Goal: Transaction & Acquisition: Purchase product/service

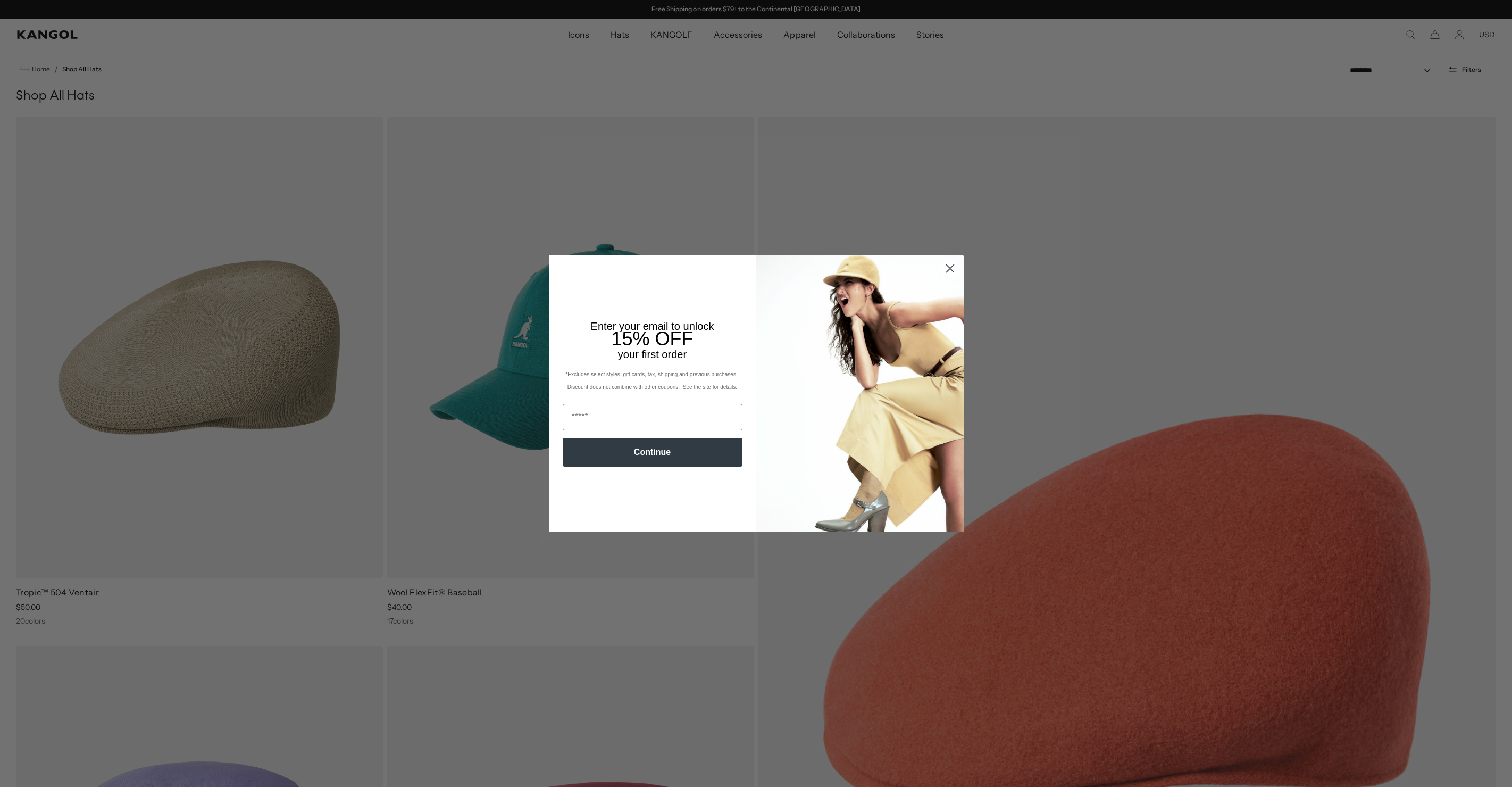
click at [946, 271] on circle "Close dialog" at bounding box center [949, 268] width 18 height 18
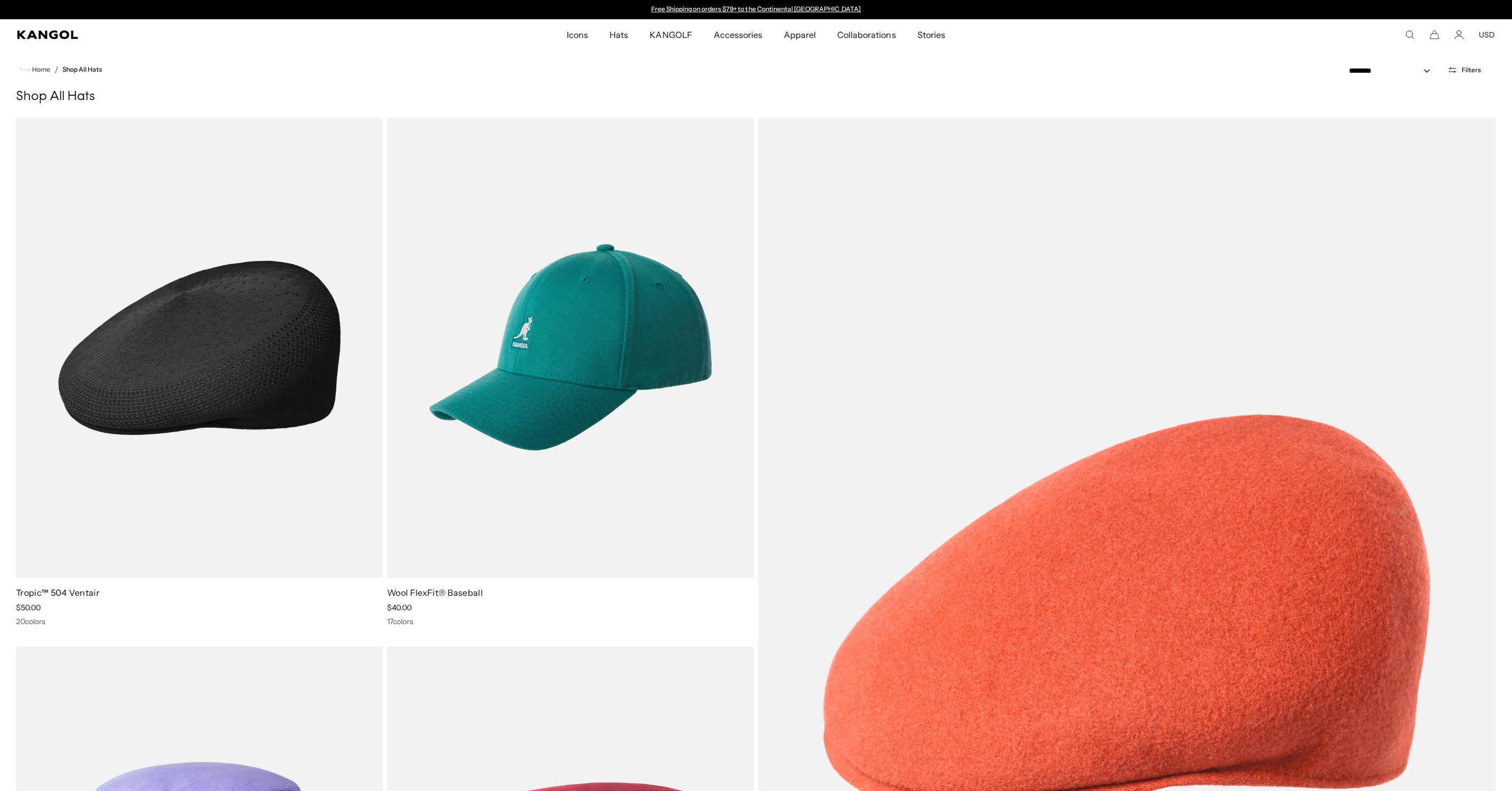
click at [127, 373] on img at bounding box center [199, 348] width 367 height 460
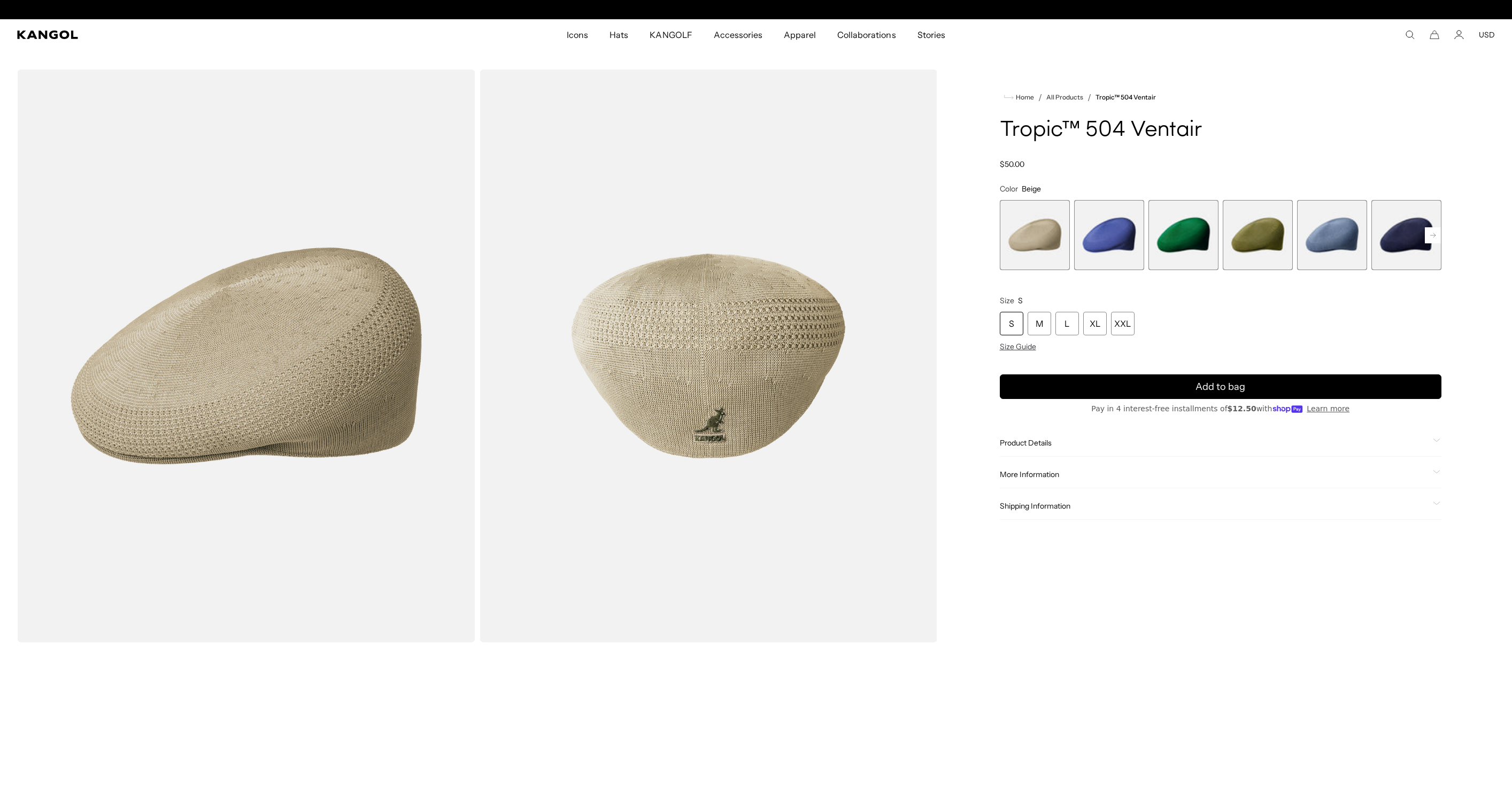
scroll to position [0, 220]
click at [1192, 234] on span "3 of 22" at bounding box center [1183, 235] width 70 height 70
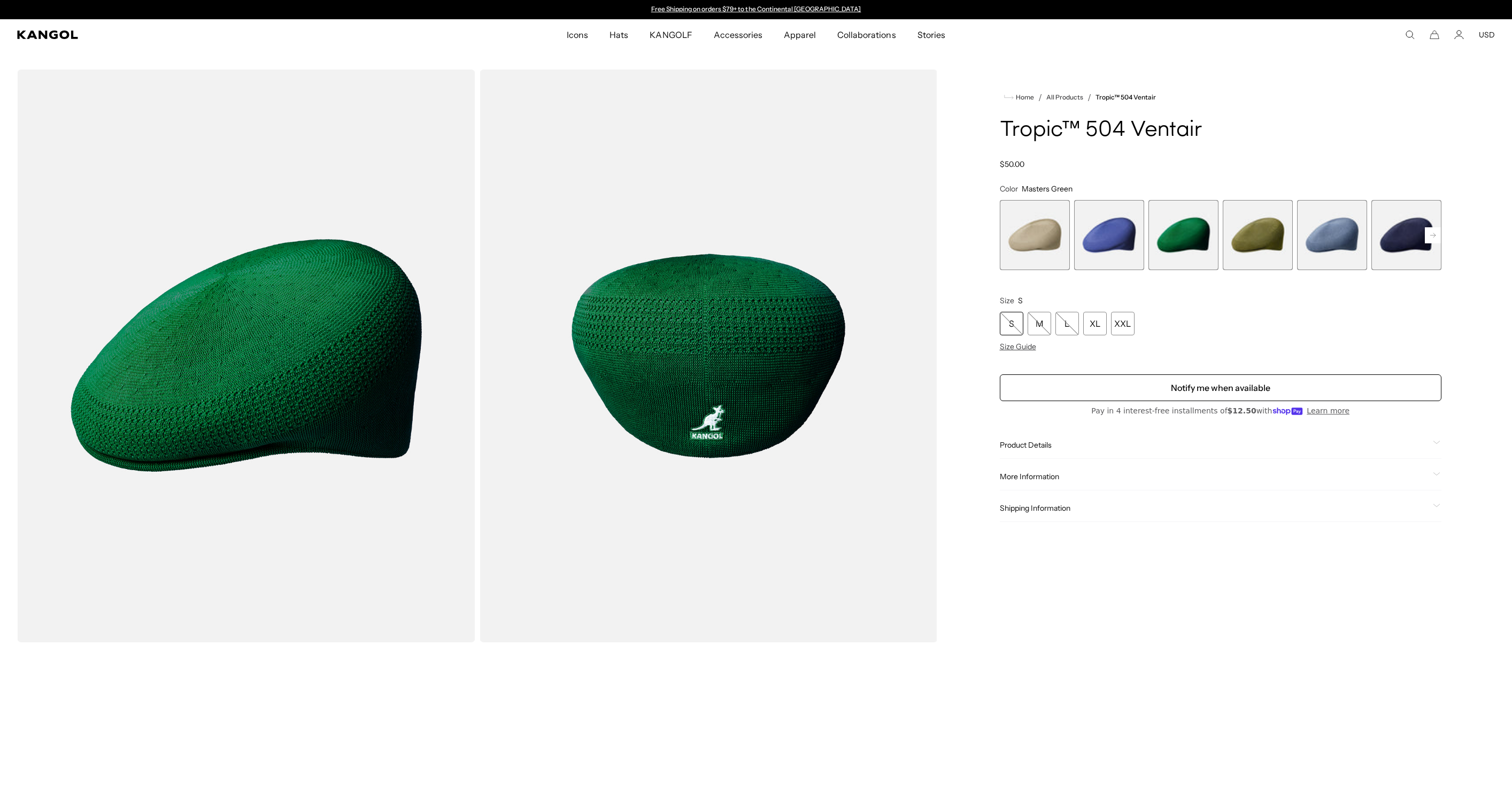
click at [1437, 234] on rect at bounding box center [1433, 235] width 16 height 16
click at [1127, 237] on span "3 of 22" at bounding box center [1109, 235] width 70 height 70
click at [1158, 232] on span "4 of 22" at bounding box center [1183, 235] width 70 height 70
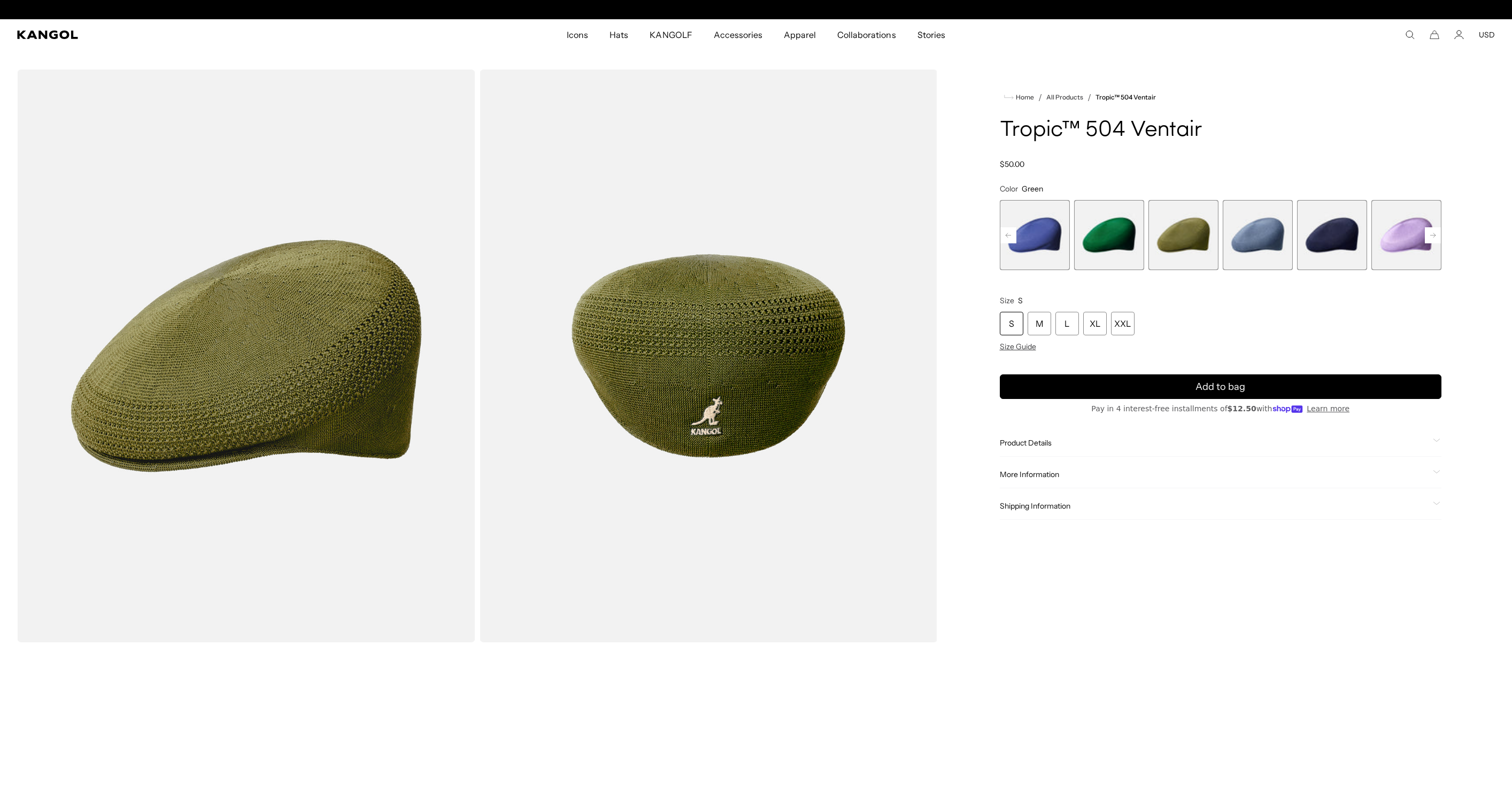
scroll to position [0, 220]
click at [1426, 236] on rect at bounding box center [1433, 235] width 16 height 16
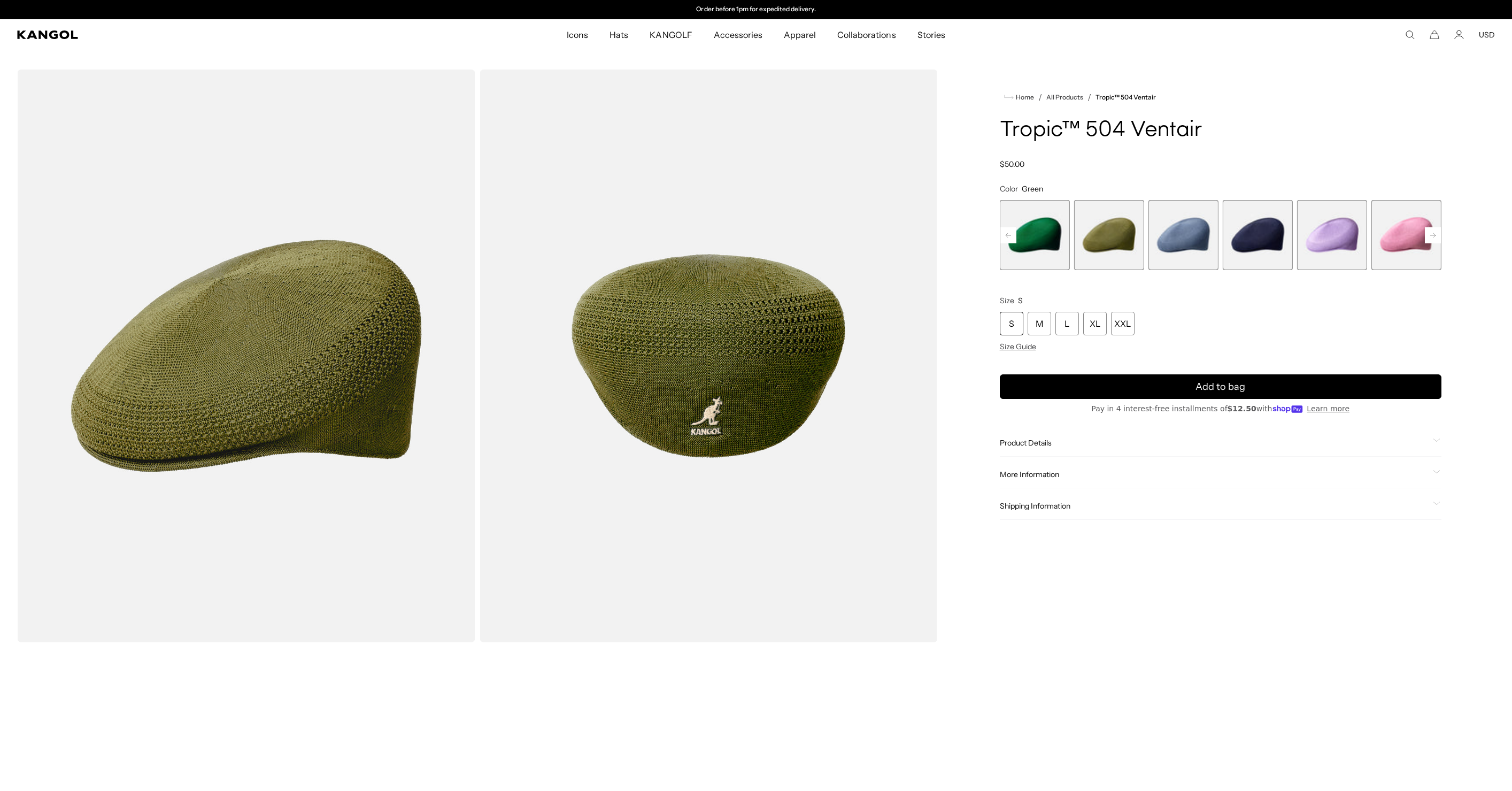
click at [1426, 236] on rect at bounding box center [1433, 235] width 16 height 16
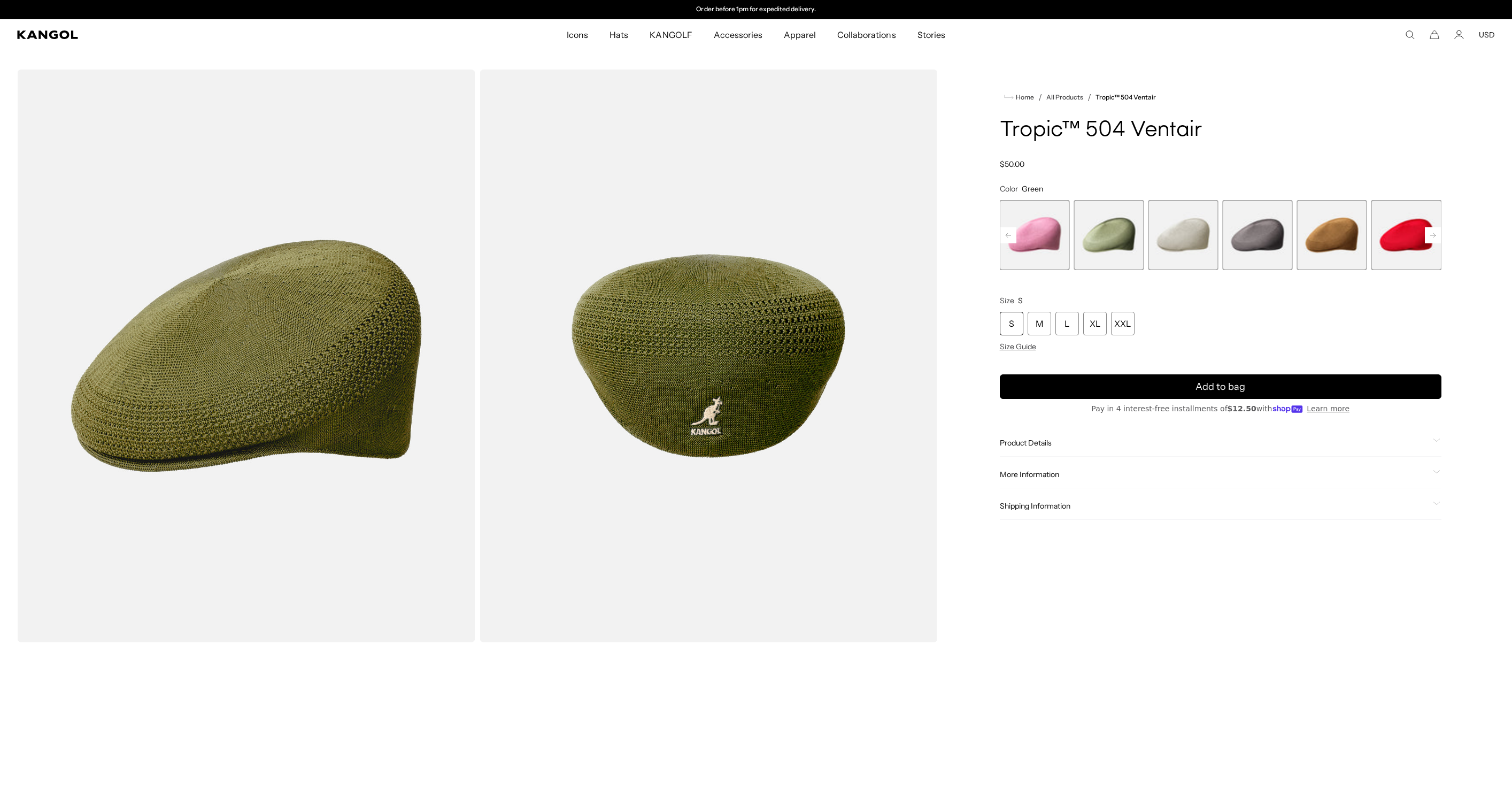
click at [1426, 236] on rect at bounding box center [1433, 235] width 16 height 16
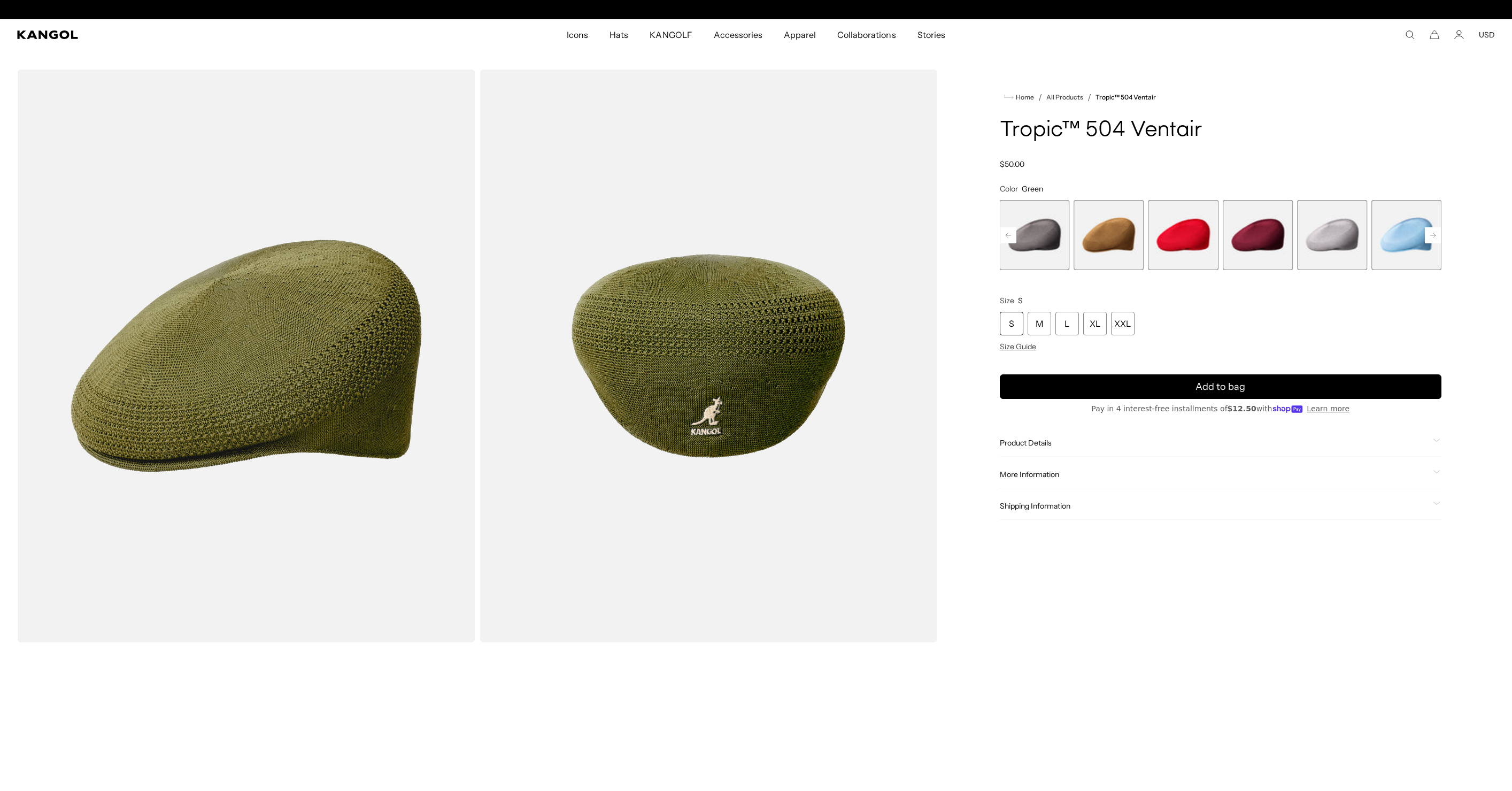
click at [1426, 236] on rect at bounding box center [1433, 235] width 16 height 16
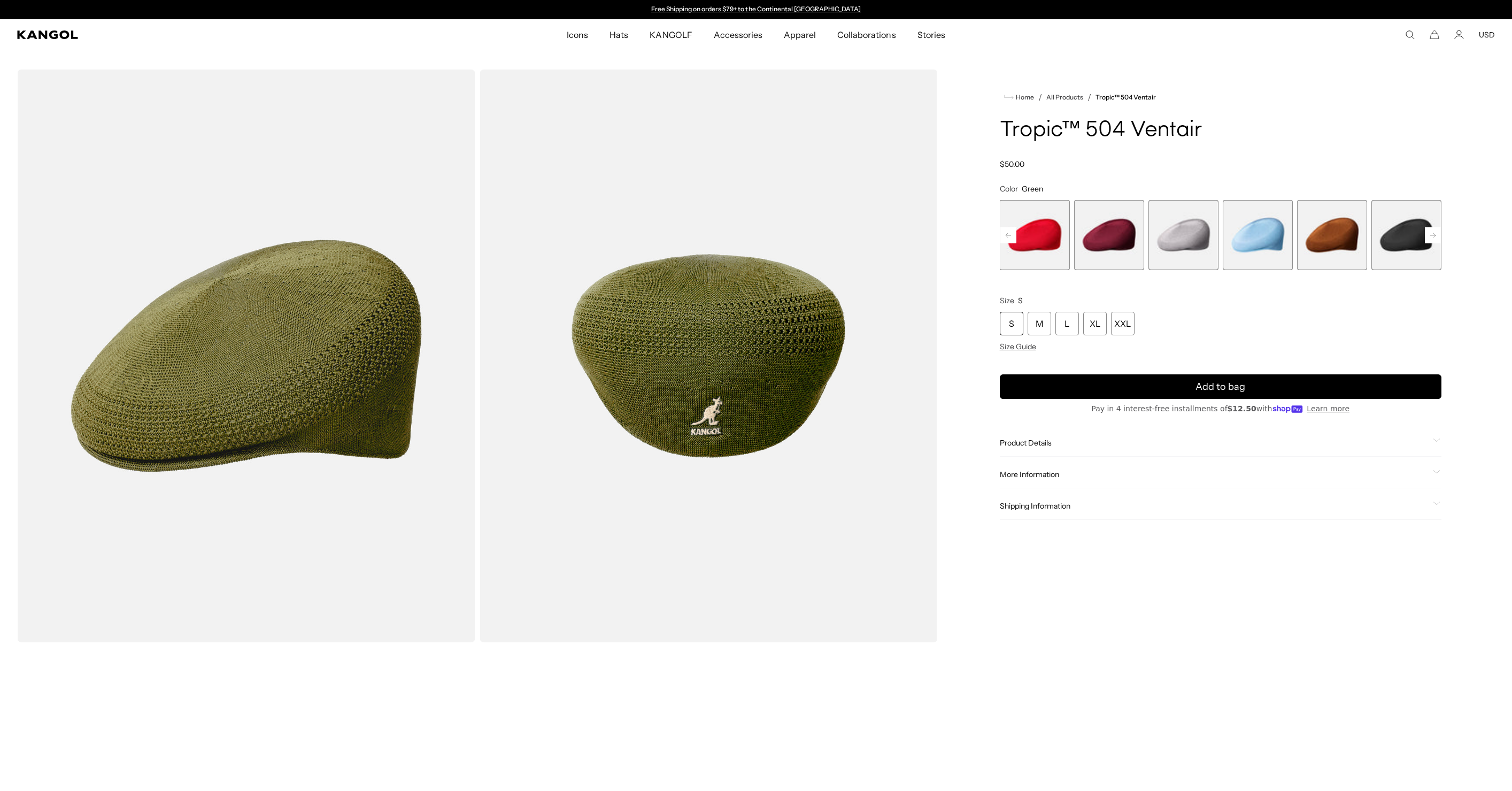
click at [1426, 236] on rect at bounding box center [1433, 235] width 16 height 16
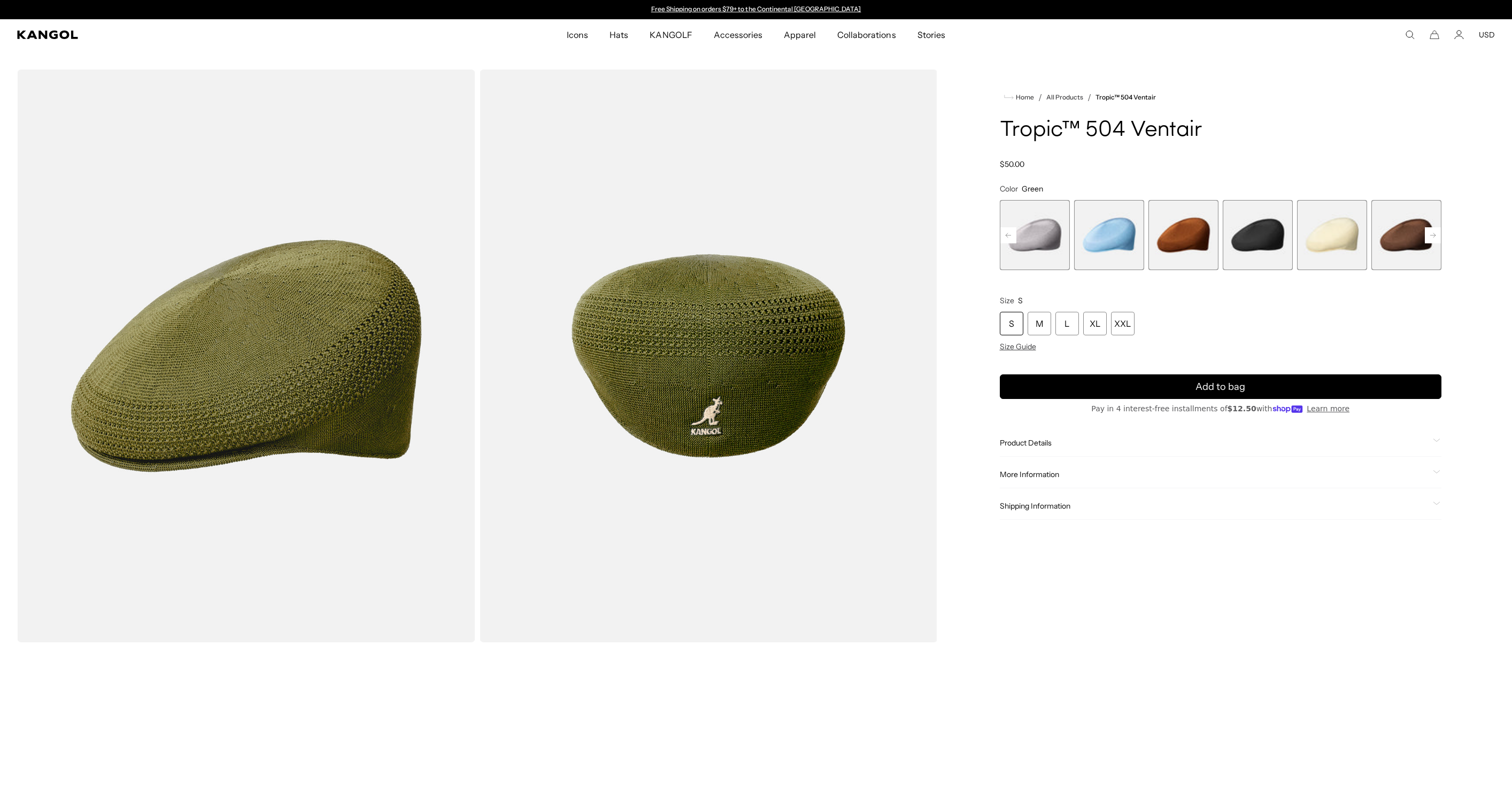
click at [1426, 236] on rect at bounding box center [1433, 235] width 16 height 16
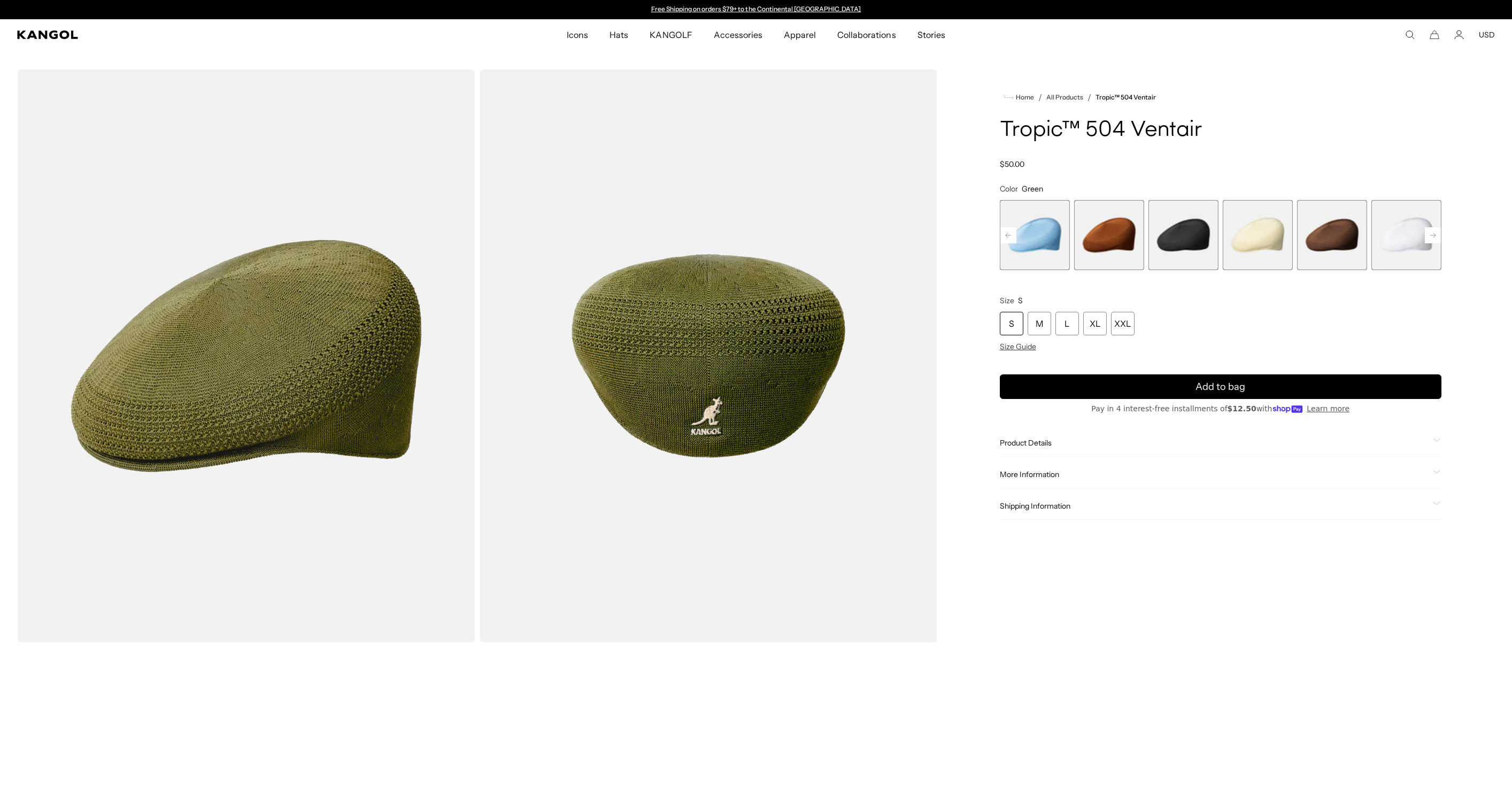
click at [1426, 236] on rect at bounding box center [1433, 235] width 16 height 16
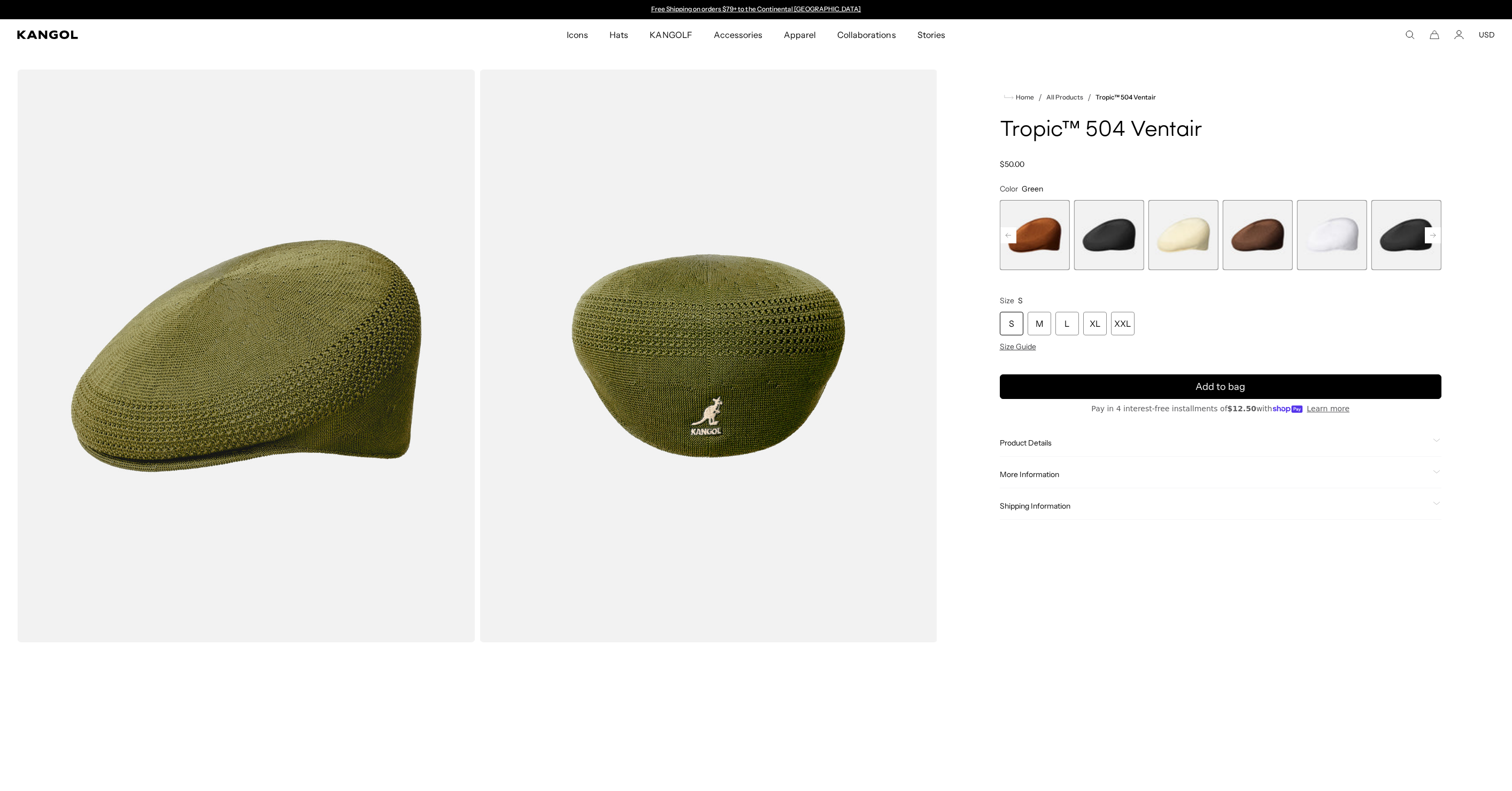
click at [1426, 236] on rect at bounding box center [1433, 235] width 16 height 16
click at [1426, 236] on div "Previous Next Beige Variant sold out or unavailable Starry Blue Variant sold ou…" at bounding box center [1221, 235] width 442 height 70
click at [1426, 236] on span "22 of 22" at bounding box center [1406, 235] width 70 height 70
click at [1425, 237] on span "22 of 22" at bounding box center [1406, 235] width 70 height 70
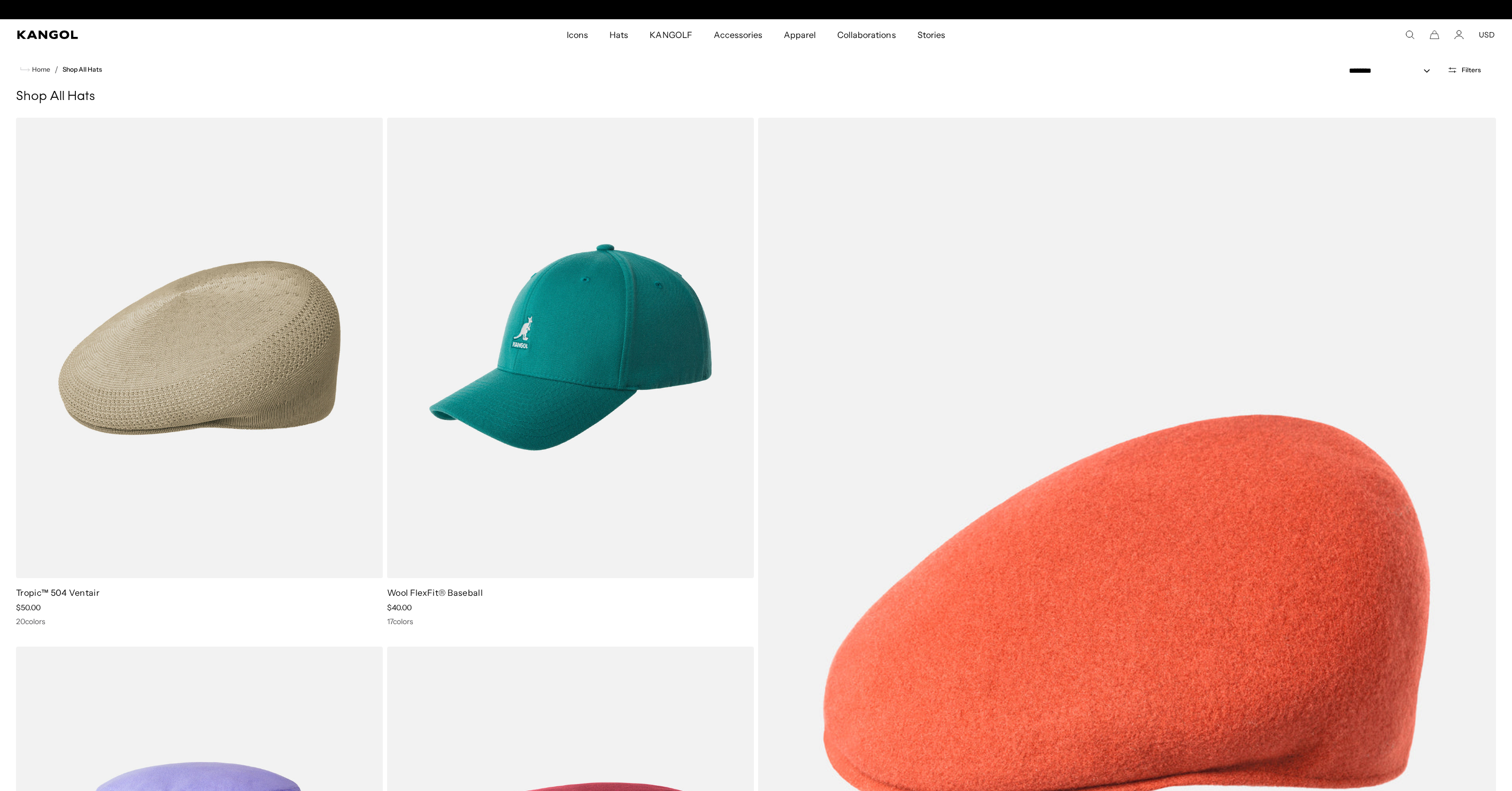
scroll to position [0, 220]
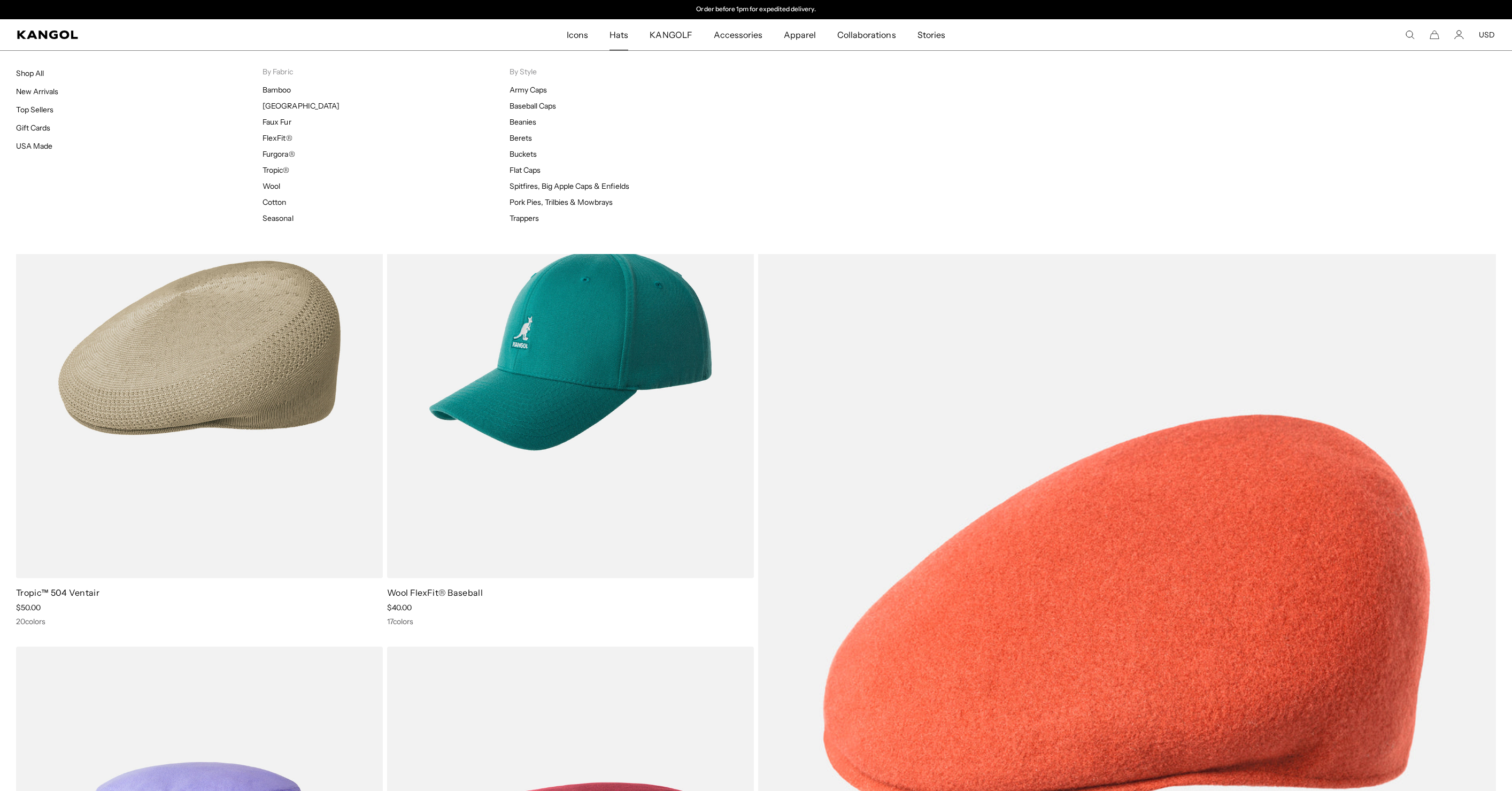
click at [628, 36] on span "Hats" at bounding box center [619, 34] width 19 height 31
